Goal: Navigation & Orientation: Find specific page/section

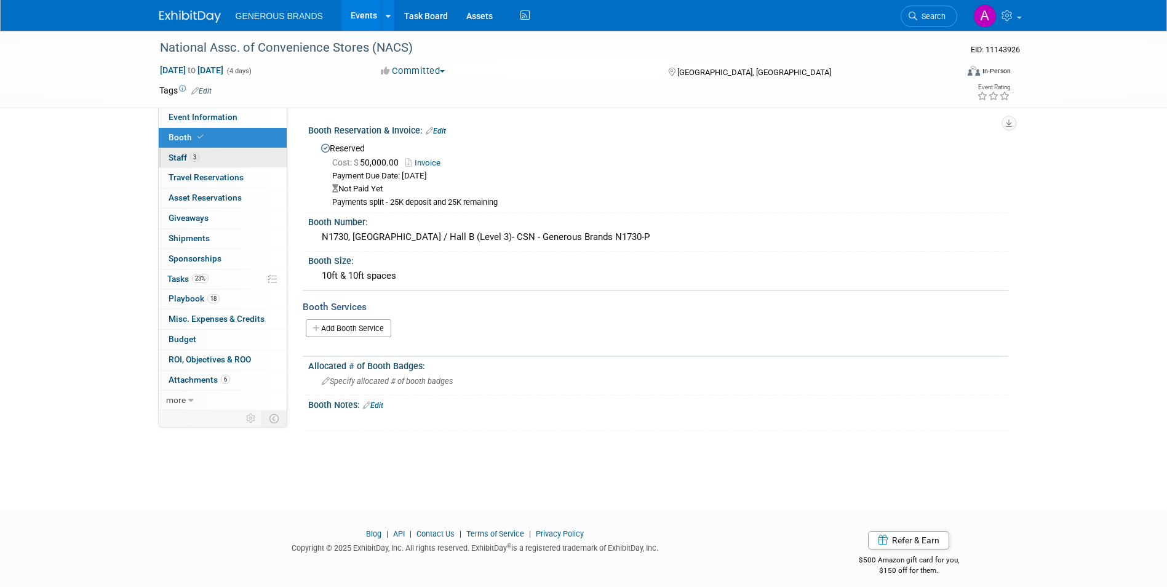
click at [196, 166] on link "3 Staff 3" at bounding box center [223, 158] width 128 height 20
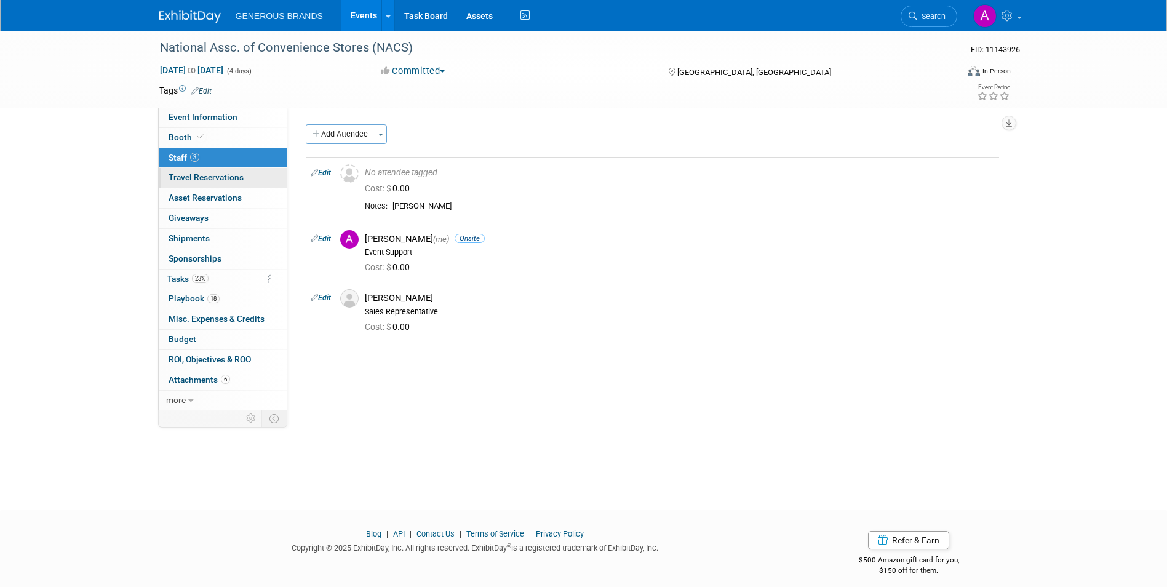
click at [211, 184] on link "0 Travel Reservations 0" at bounding box center [223, 178] width 128 height 20
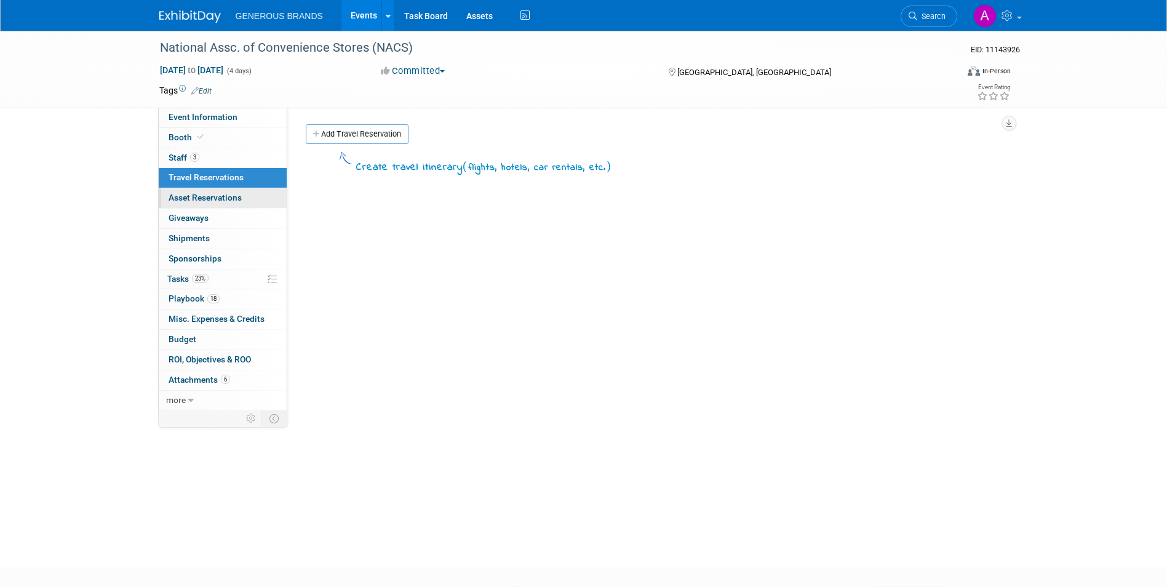
click at [252, 194] on link "0 Asset Reservations 0" at bounding box center [223, 198] width 128 height 20
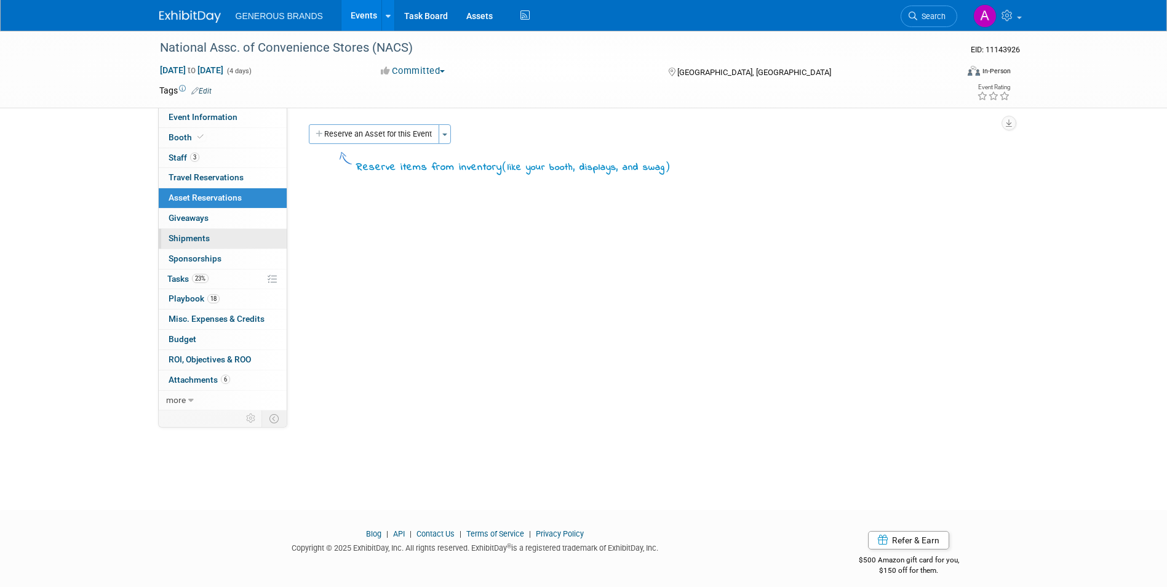
click at [231, 243] on link "0 Shipments 0" at bounding box center [223, 239] width 128 height 20
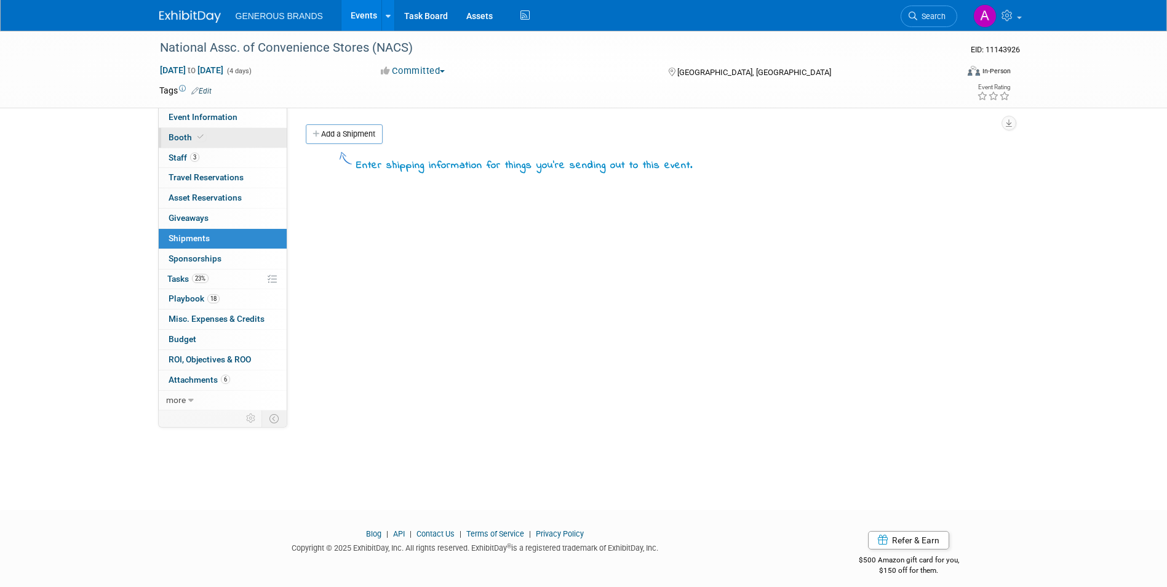
click at [238, 142] on link "Booth" at bounding box center [223, 138] width 128 height 20
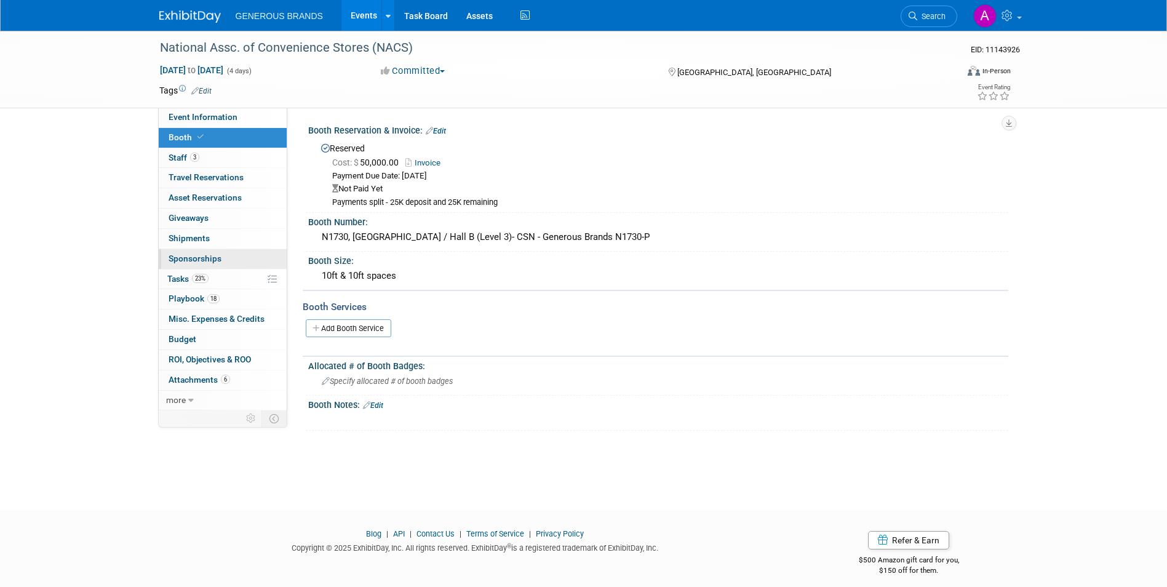
click at [235, 258] on link "0 Sponsorships 0" at bounding box center [223, 259] width 128 height 20
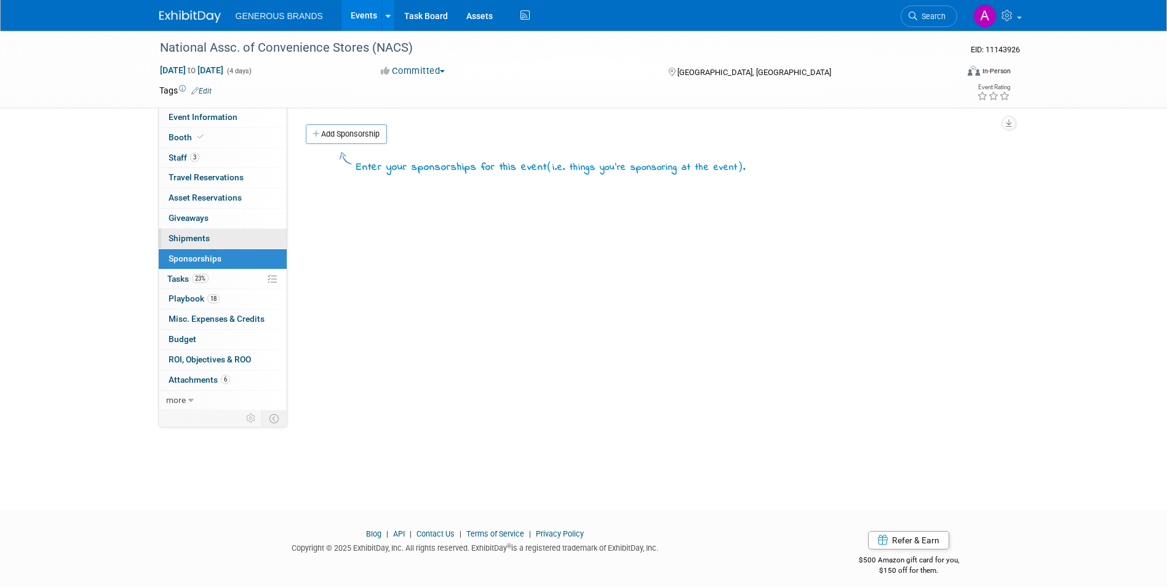
click at [236, 239] on link "0 Shipments 0" at bounding box center [223, 239] width 128 height 20
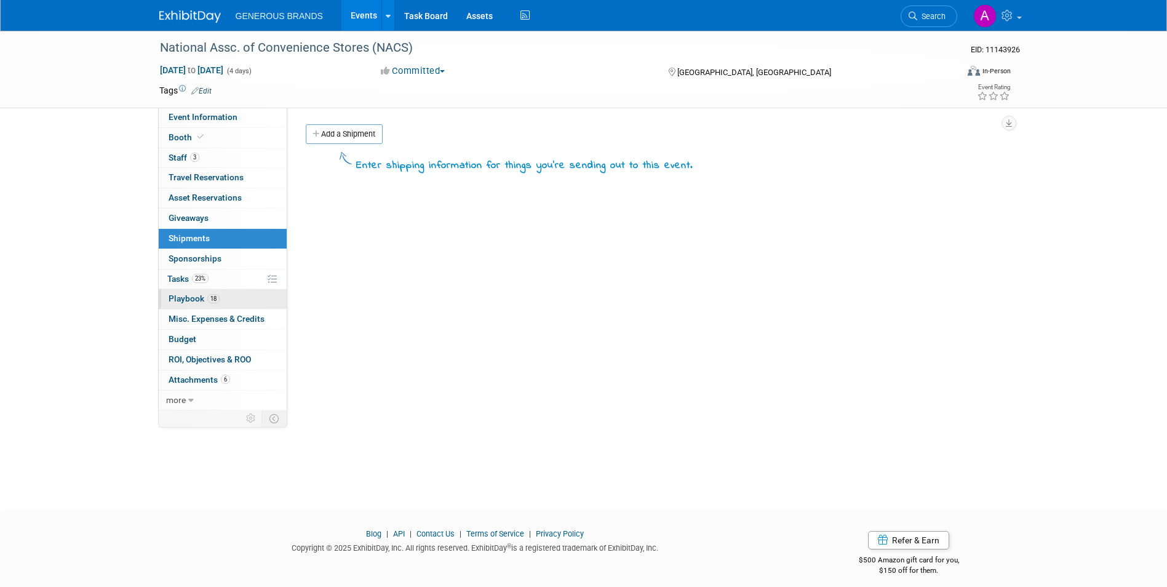
click at [228, 309] on link "18 Playbook 18" at bounding box center [223, 299] width 128 height 20
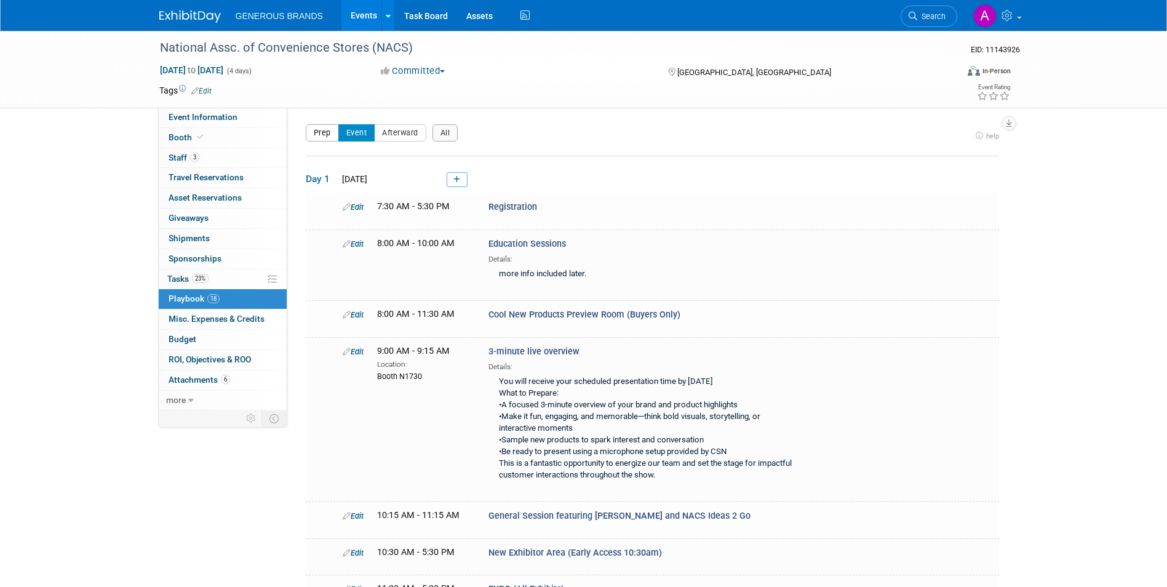
click at [330, 134] on button "Prep" at bounding box center [322, 132] width 33 height 17
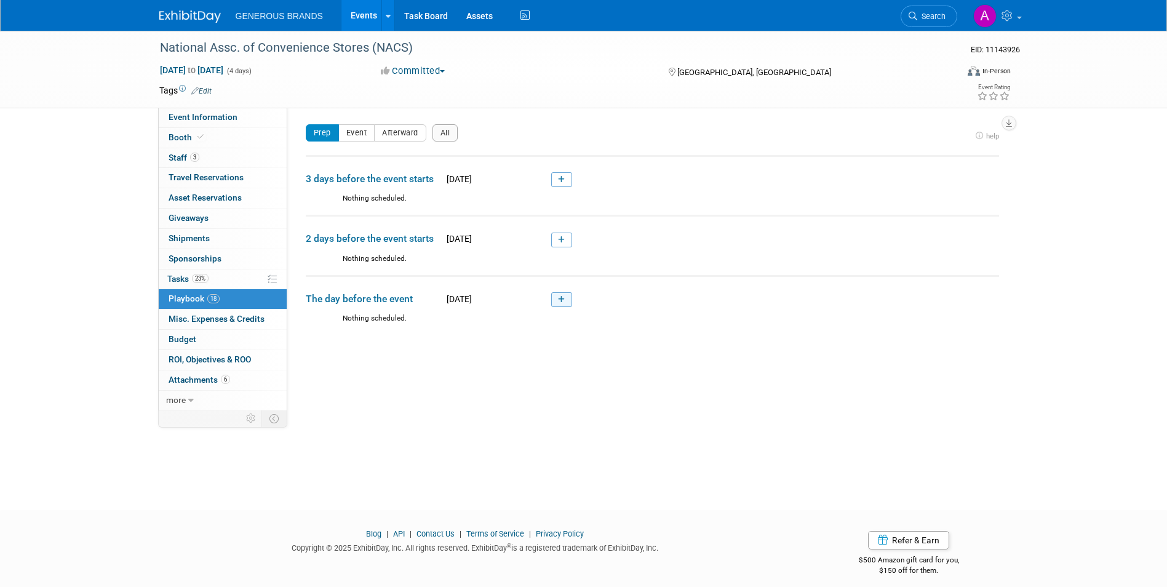
click at [557, 297] on link at bounding box center [561, 299] width 21 height 15
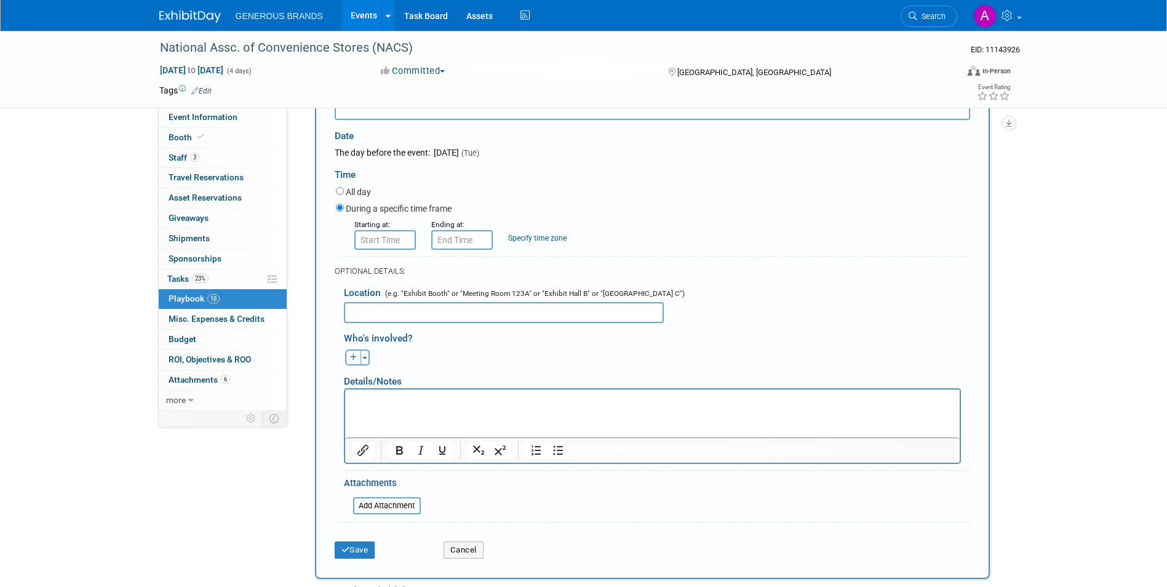
scroll to position [415, 0]
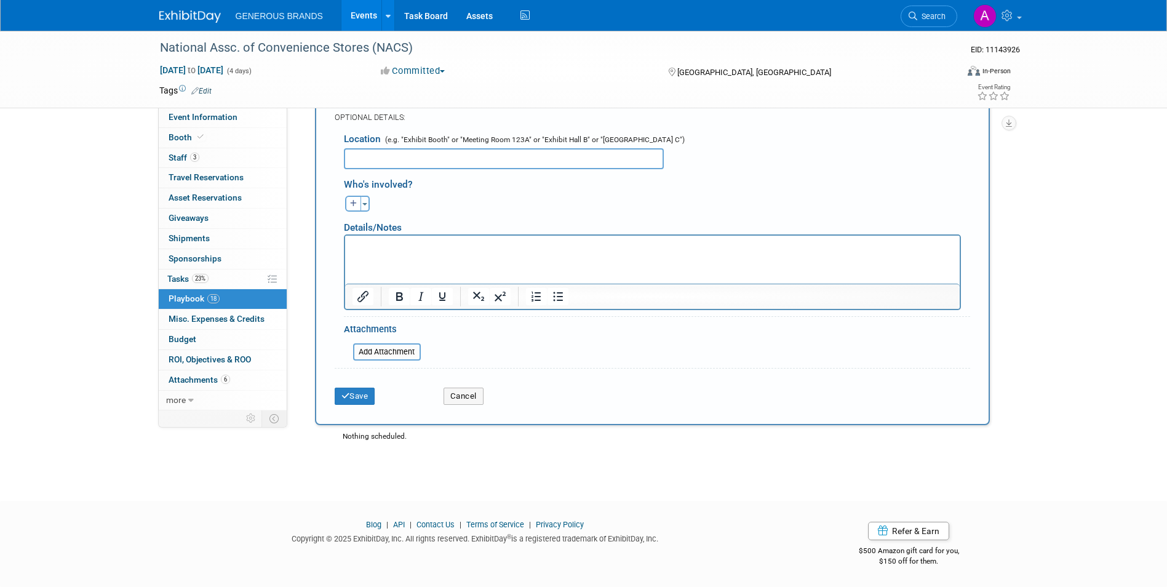
click at [476, 386] on div "Cancel" at bounding box center [488, 392] width 109 height 25
click at [476, 396] on button "Cancel" at bounding box center [464, 396] width 40 height 17
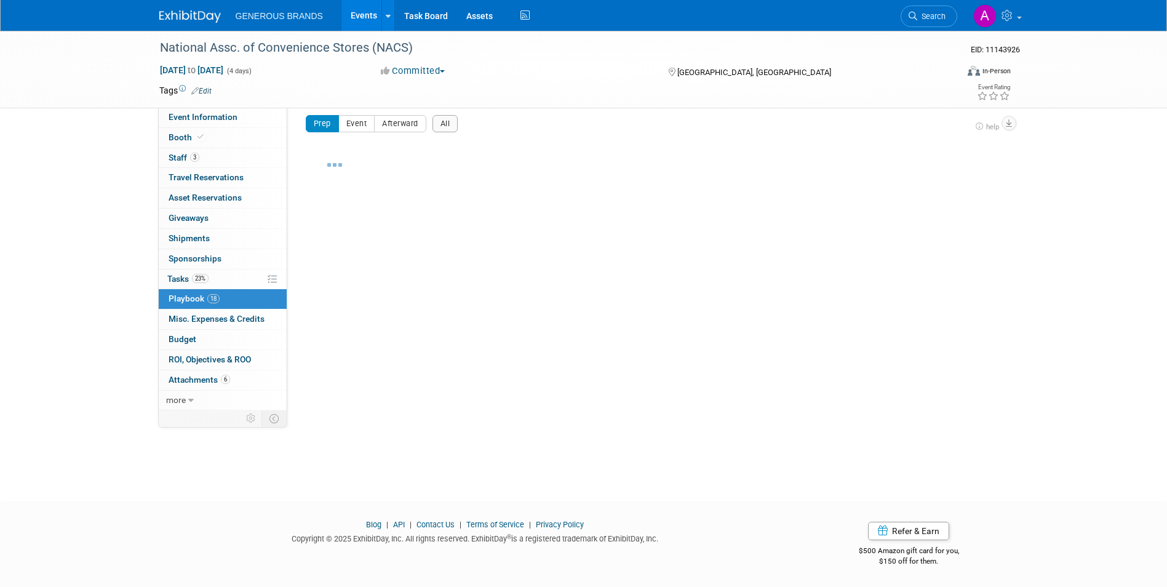
scroll to position [9, 0]
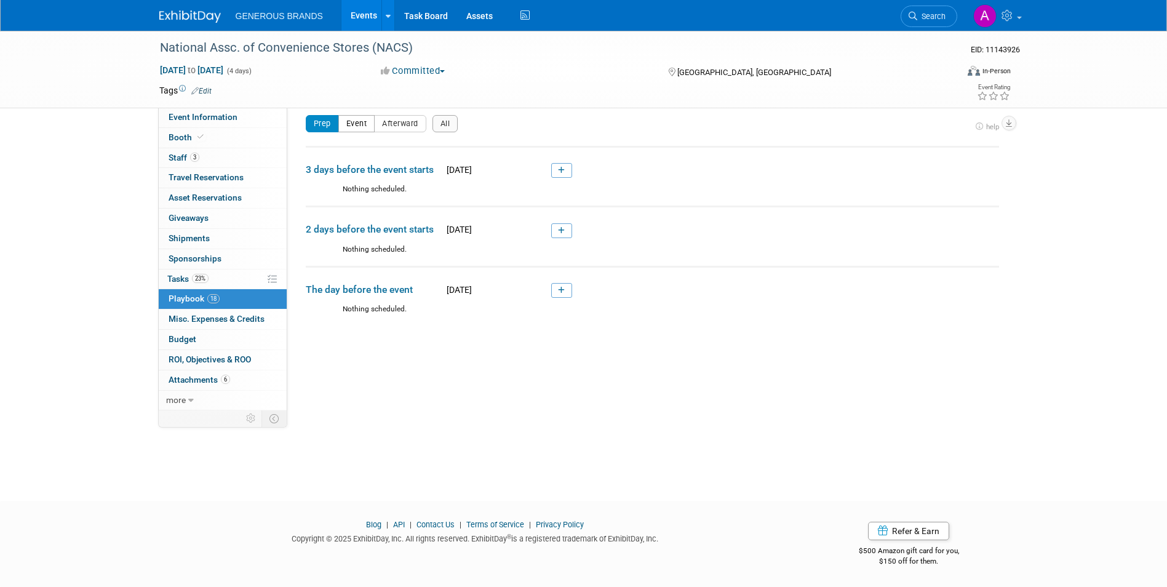
click at [340, 117] on button "Event" at bounding box center [356, 123] width 37 height 17
